Goal: Information Seeking & Learning: Learn about a topic

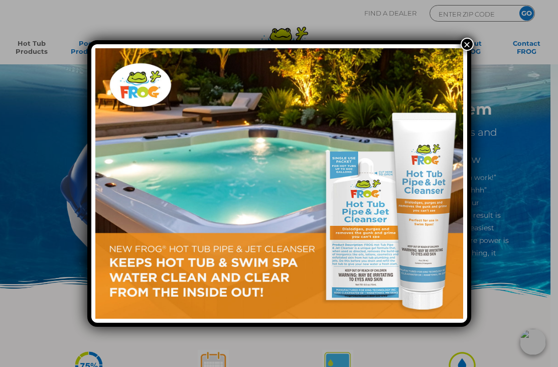
click at [463, 48] on button "×" at bounding box center [467, 44] width 13 height 13
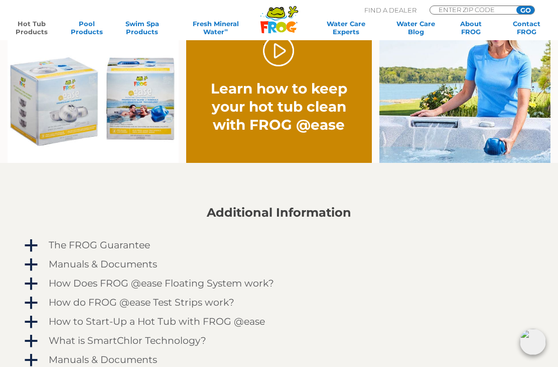
scroll to position [676, 0]
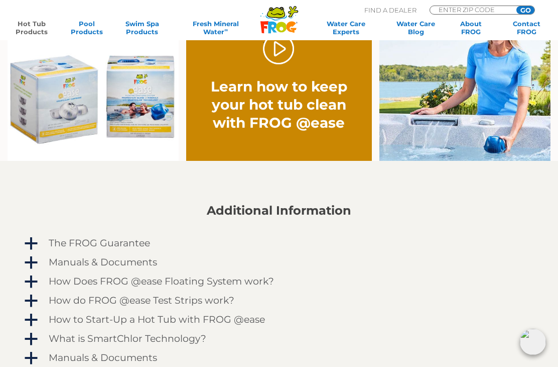
click at [26, 28] on link "Hot Tub Products" at bounding box center [31, 28] width 43 height 16
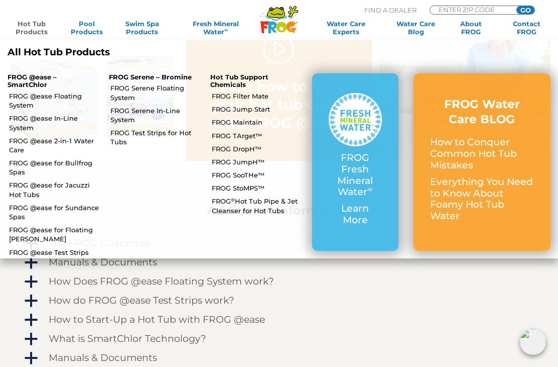
click at [26, 120] on link "FROG @ease In-Line System" at bounding box center [55, 122] width 92 height 18
click at [19, 145] on link "FROG @ease 2-in-1 Water Care" at bounding box center [55, 145] width 92 height 18
click at [18, 170] on link "FROG @ease for Bullfrog Spas" at bounding box center [55, 167] width 92 height 18
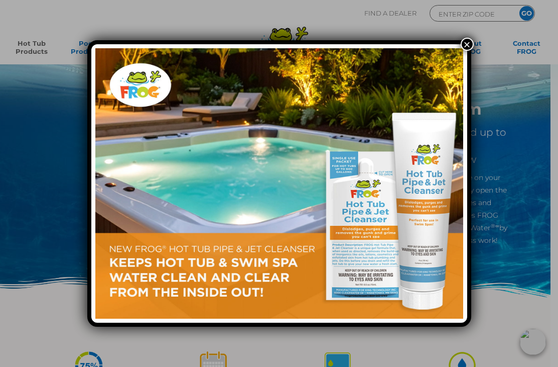
click at [469, 46] on button "×" at bounding box center [467, 44] width 13 height 13
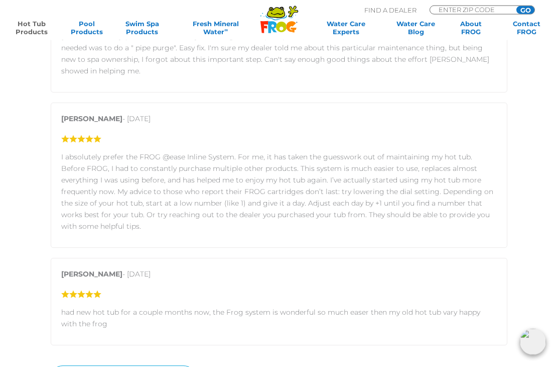
scroll to position [1642, 0]
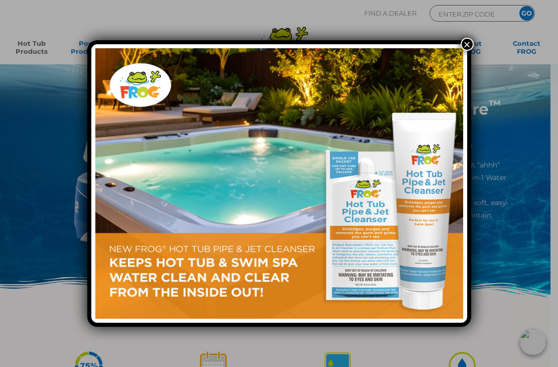
click at [468, 46] on button "×" at bounding box center [467, 44] width 13 height 13
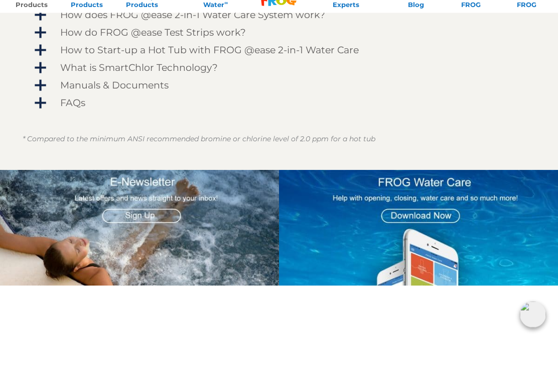
scroll to position [789, 0]
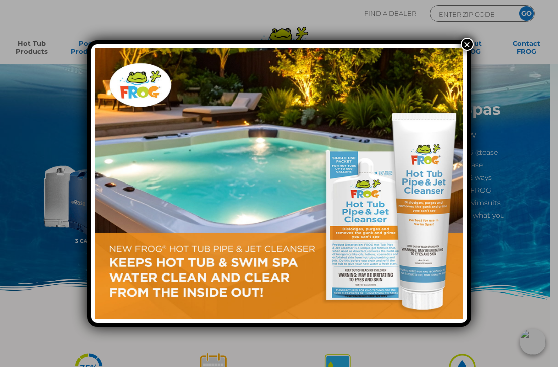
click at [469, 45] on button "×" at bounding box center [467, 44] width 13 height 13
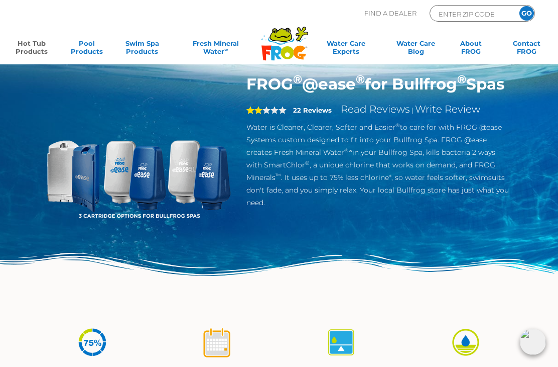
scroll to position [25, 0]
click at [314, 114] on strong "22 Reviews" at bounding box center [312, 110] width 39 height 8
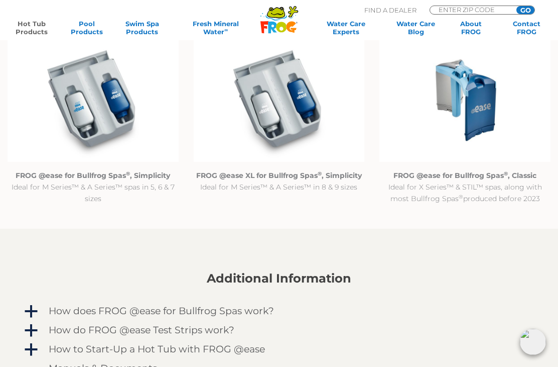
scroll to position [934, 0]
click at [59, 187] on p "FROG @ease for Bullfrog Spas ® , Simplicity Ideal for M Series™ & A Series™ spa…" at bounding box center [93, 187] width 171 height 35
click at [57, 185] on p "FROG @ease for Bullfrog Spas ® , Simplicity Ideal for M Series™ & A Series™ spa…" at bounding box center [93, 187] width 171 height 35
click at [85, 123] on img at bounding box center [93, 101] width 171 height 124
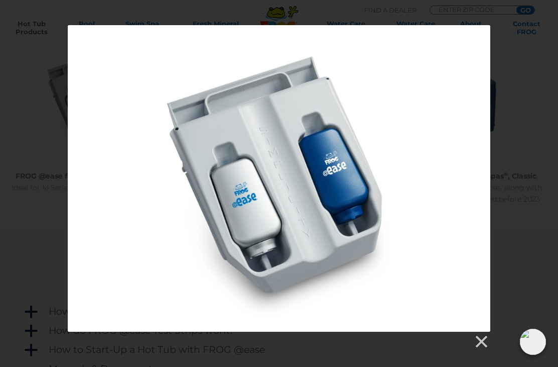
click at [485, 339] on link at bounding box center [481, 341] width 15 height 15
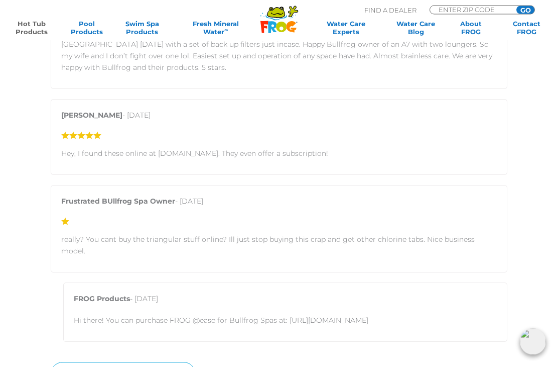
scroll to position [2086, 0]
click at [307, 314] on p "Hi there! You can purchase FROG @ease for Bullfrog Spas at: https://shop.bullfr…" at bounding box center [285, 320] width 423 height 12
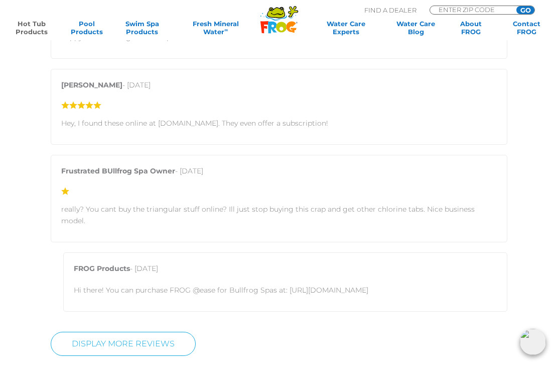
scroll to position [2116, 0]
